Goal: Task Accomplishment & Management: Manage account settings

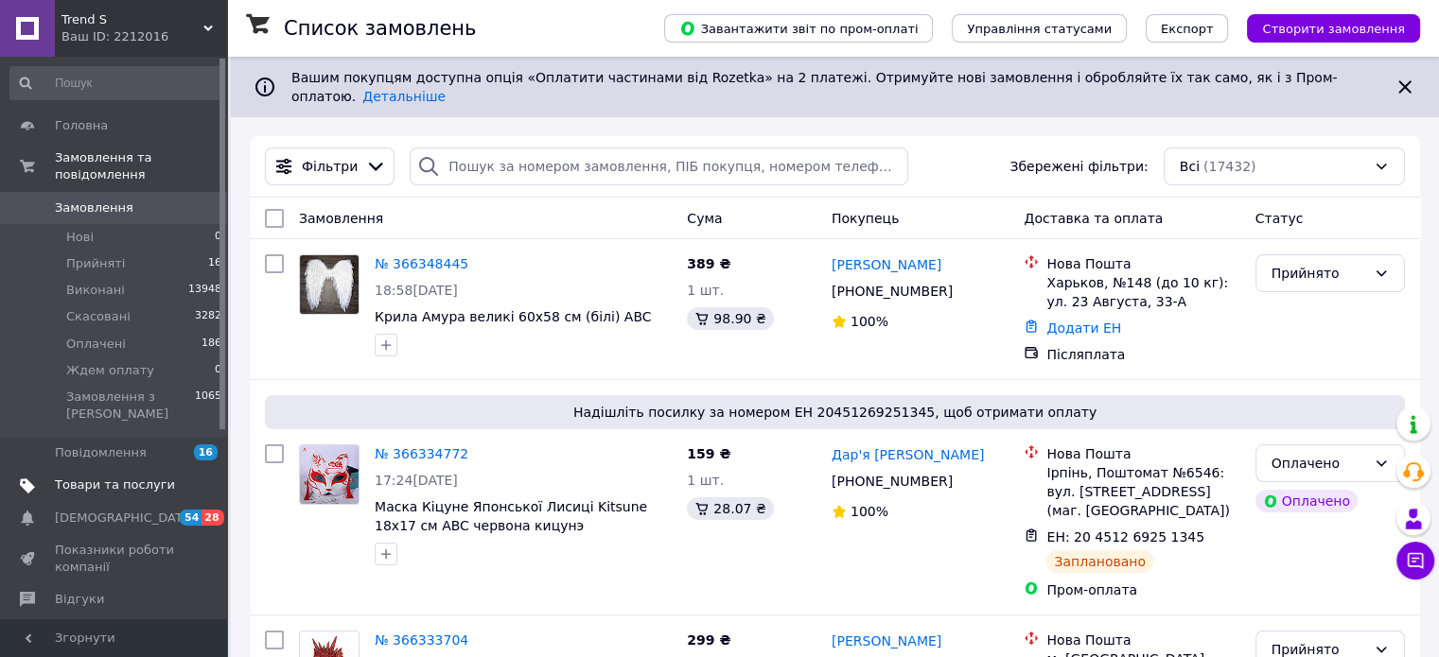
drag, startPoint x: 0, startPoint y: 0, endPoint x: 79, endPoint y: 446, distance: 452.6
click at [79, 477] on span "Товари та послуги" at bounding box center [115, 485] width 120 height 17
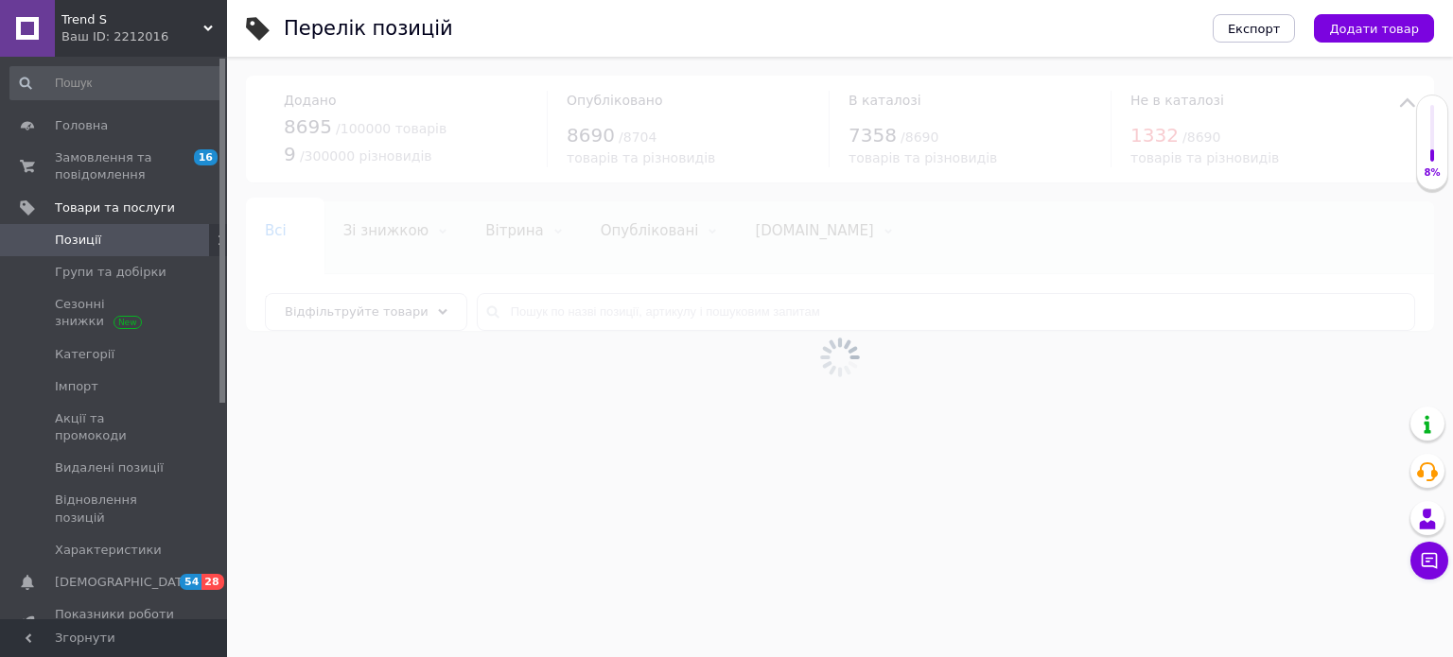
click at [735, 303] on div at bounding box center [840, 357] width 1226 height 601
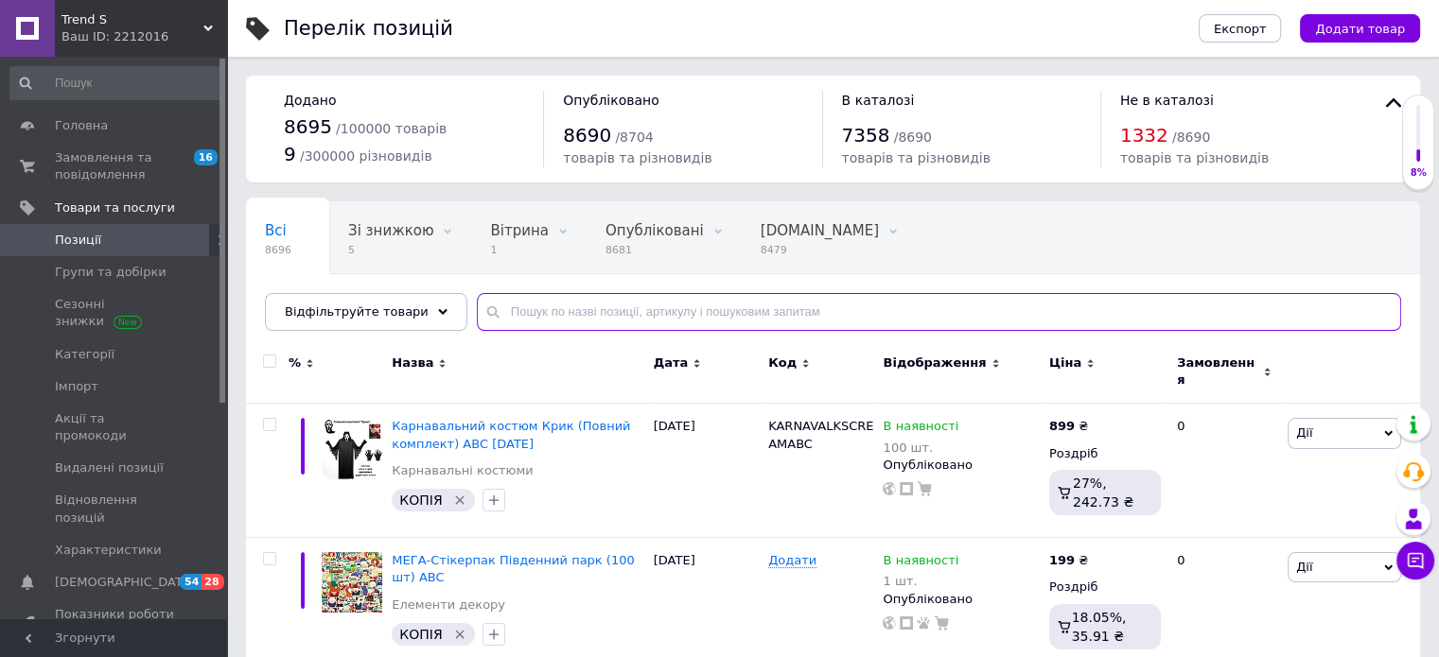
click at [730, 315] on input "text" at bounding box center [939, 312] width 924 height 38
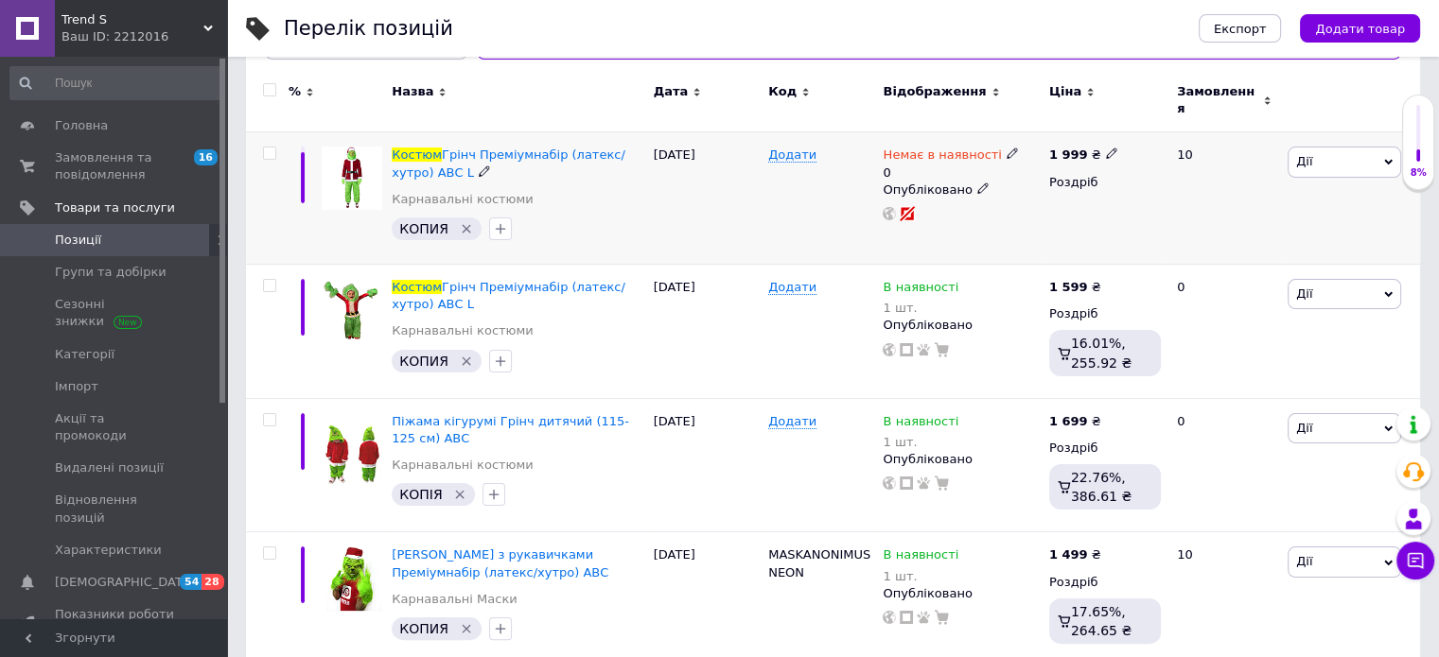
scroll to position [284, 0]
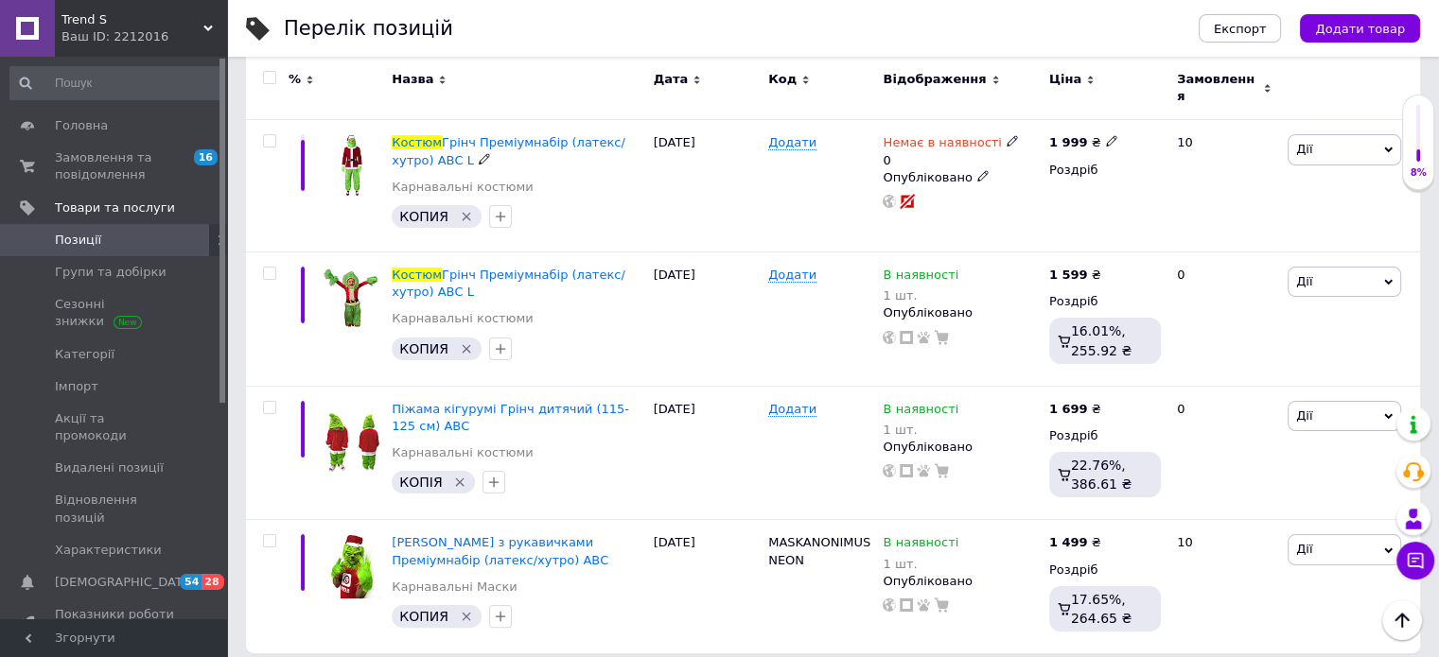
type input "костюм гринч"
click at [117, 154] on span "Замовлення та повідомлення" at bounding box center [115, 166] width 120 height 34
